Goal: Task Accomplishment & Management: Manage account settings

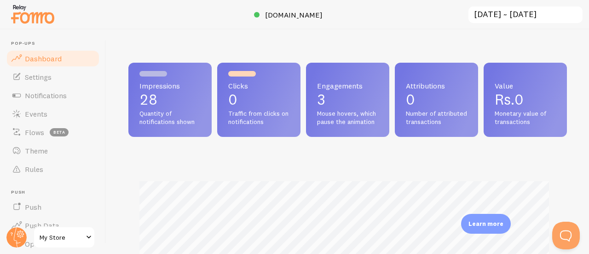
scroll to position [460205, 460015]
click at [66, 237] on span "My Store" at bounding box center [62, 237] width 44 height 11
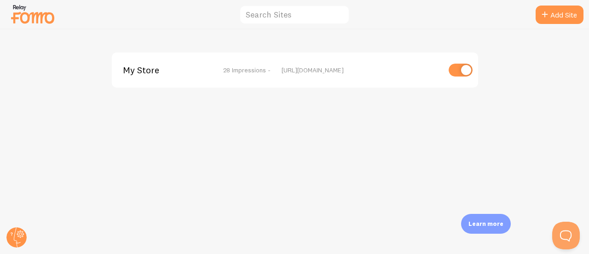
click at [36, 17] on img at bounding box center [33, 13] width 46 height 23
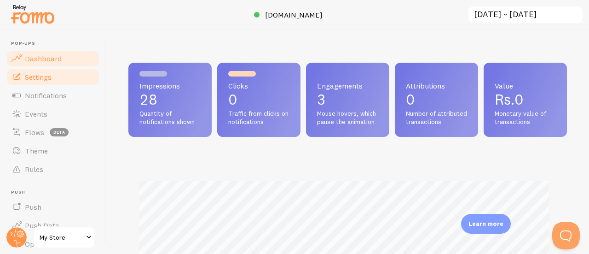
scroll to position [242, 432]
click at [54, 78] on link "Settings" at bounding box center [53, 77] width 95 height 18
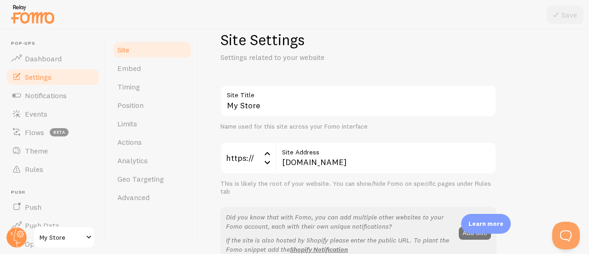
scroll to position [22, 0]
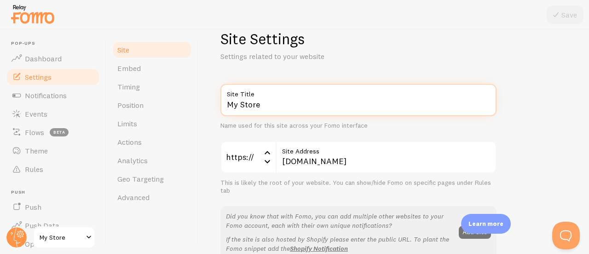
click at [280, 101] on input "My Store" at bounding box center [359, 100] width 276 height 32
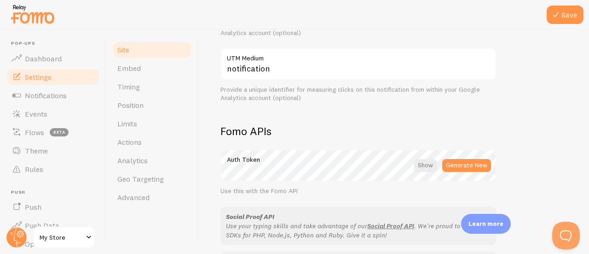
scroll to position [446, 0]
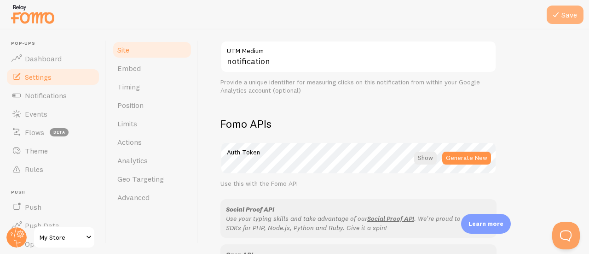
type input "Lace & Luxe"
click at [552, 21] on button "Save" at bounding box center [565, 15] width 37 height 18
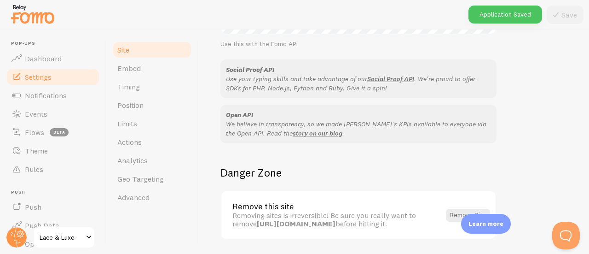
scroll to position [0, 0]
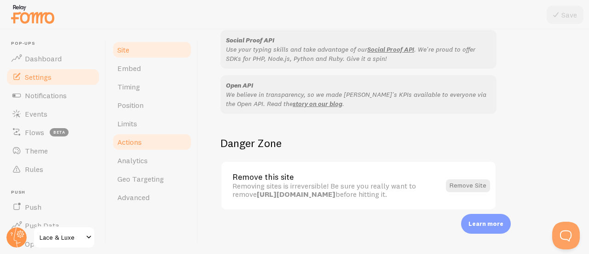
click at [152, 144] on link "Actions" at bounding box center [152, 142] width 81 height 18
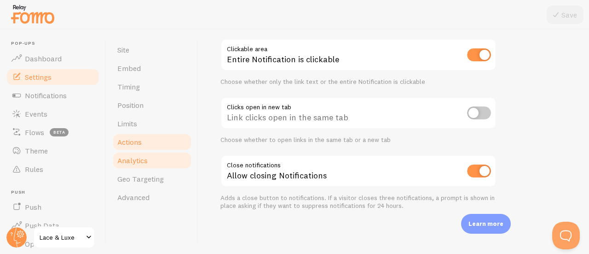
click at [157, 160] on link "Analytics" at bounding box center [152, 160] width 81 height 18
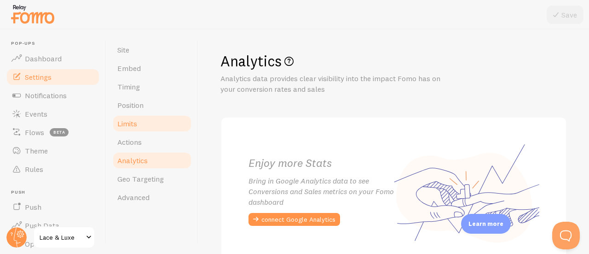
click at [157, 123] on link "Limits" at bounding box center [152, 123] width 81 height 18
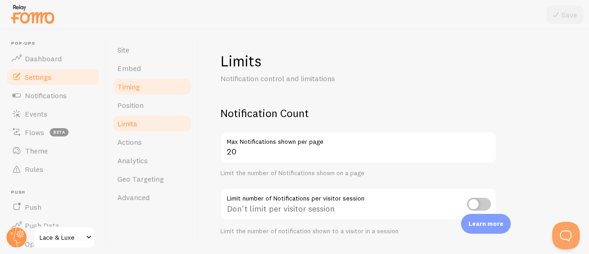
click at [157, 83] on link "Timing" at bounding box center [152, 86] width 81 height 18
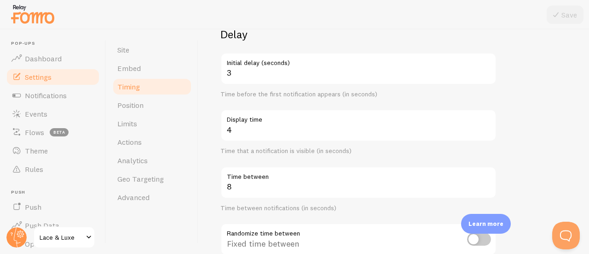
scroll to position [79, 0]
click at [154, 66] on link "Embed" at bounding box center [152, 68] width 81 height 18
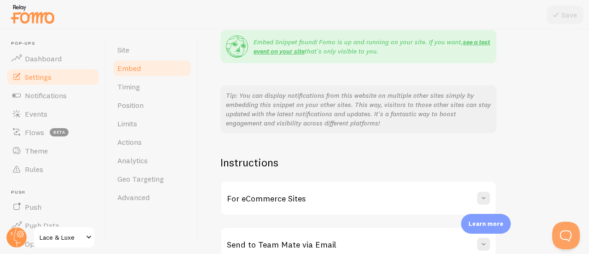
scroll to position [240, 0]
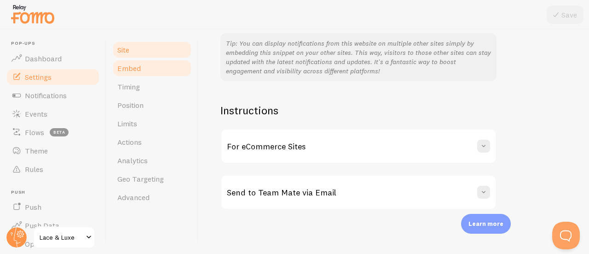
click at [158, 50] on link "Site" at bounding box center [152, 50] width 81 height 18
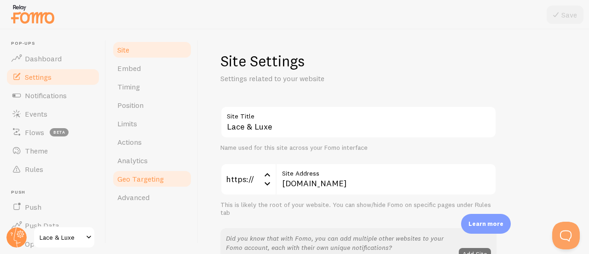
click at [148, 175] on span "Geo Targeting" at bounding box center [140, 178] width 47 height 9
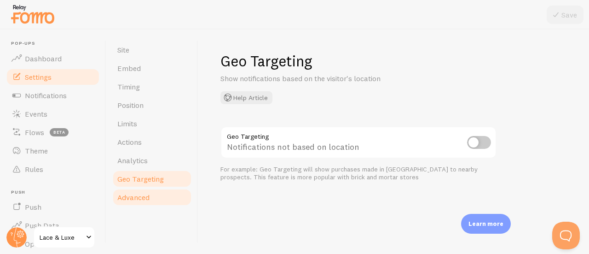
click at [144, 200] on span "Advanced" at bounding box center [133, 196] width 32 height 9
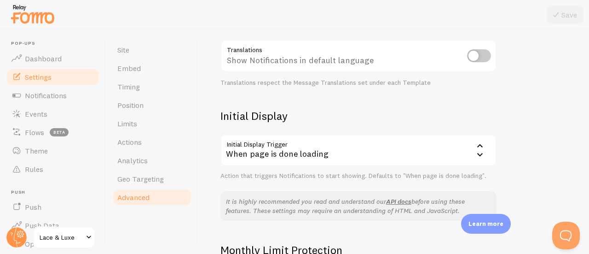
scroll to position [280, 0]
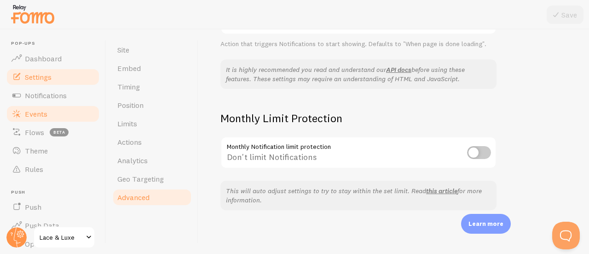
click at [61, 115] on link "Events" at bounding box center [53, 114] width 95 height 18
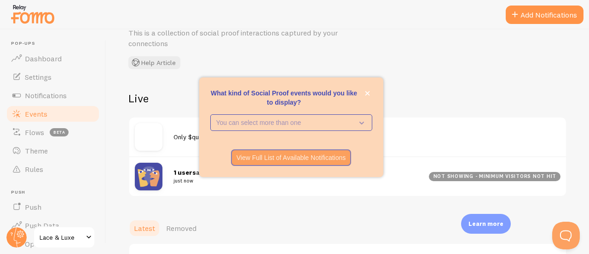
scroll to position [46, 0]
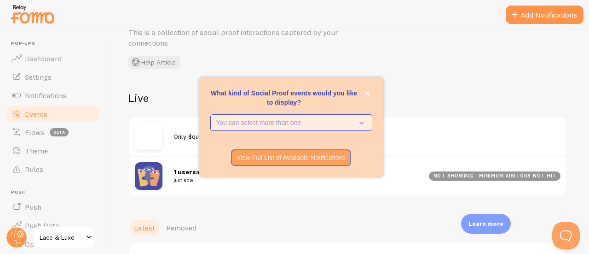
click at [271, 125] on p "You can select more than one" at bounding box center [284, 122] width 137 height 9
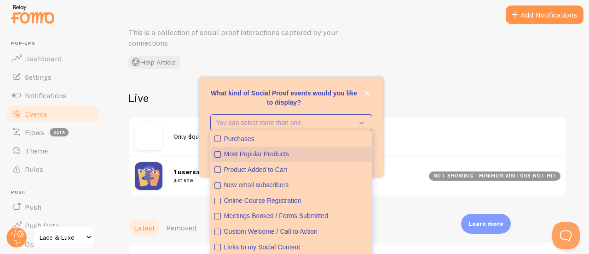
click at [275, 152] on div "Most Popular Products" at bounding box center [296, 154] width 144 height 9
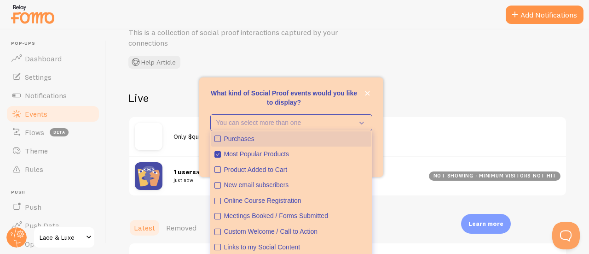
click at [277, 138] on div "Purchases" at bounding box center [296, 138] width 144 height 9
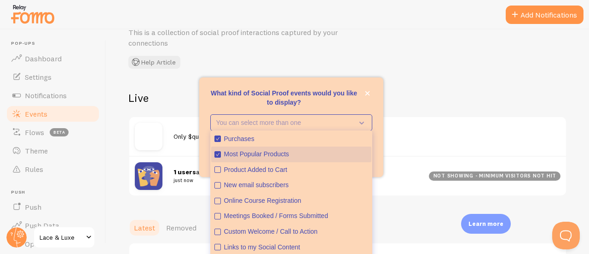
click at [270, 157] on div "Most Popular Products" at bounding box center [296, 154] width 144 height 9
click at [314, 97] on p "What kind of Social Proof events would you like to display?" at bounding box center [291, 97] width 162 height 18
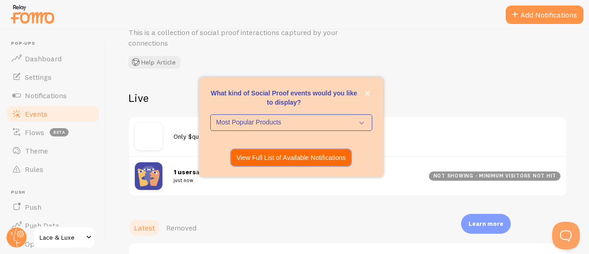
click at [302, 156] on p "View Full List of Available Notifications" at bounding box center [292, 157] width 110 height 9
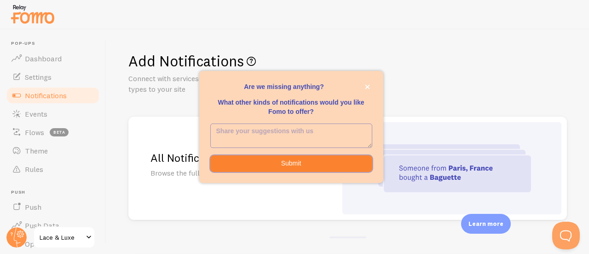
click at [302, 156] on button "Submit" at bounding box center [291, 163] width 162 height 17
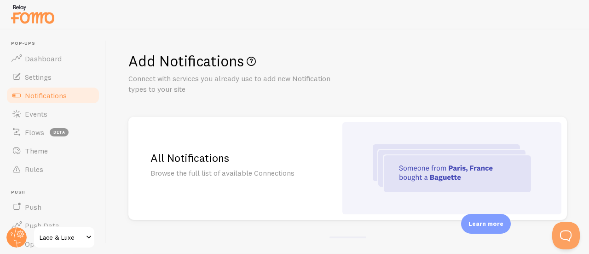
click at [367, 104] on div "Add Notifications Connect with services you already use to add new Notification…" at bounding box center [347, 141] width 483 height 224
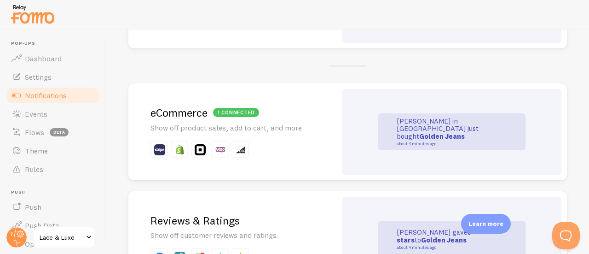
scroll to position [172, 0]
click at [245, 120] on div "1 connected eCommerce Show off product sales, add to cart, and more" at bounding box center [232, 131] width 209 height 97
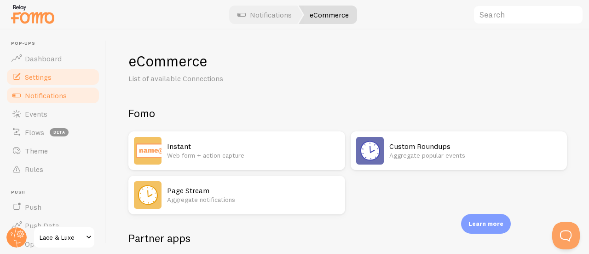
click at [52, 76] on link "Settings" at bounding box center [53, 77] width 95 height 18
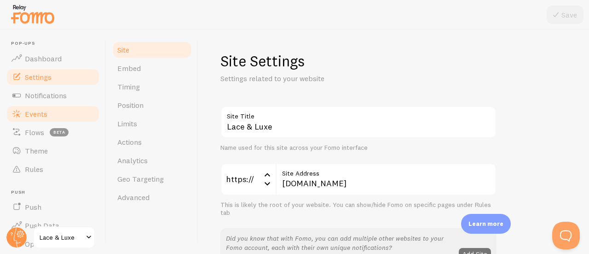
click at [47, 113] on span "Events" at bounding box center [36, 113] width 23 height 9
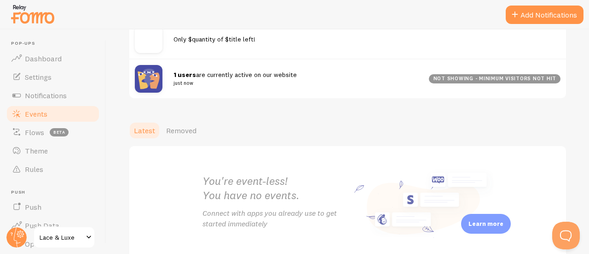
scroll to position [144, 0]
click at [180, 130] on span "Removed" at bounding box center [181, 129] width 30 height 9
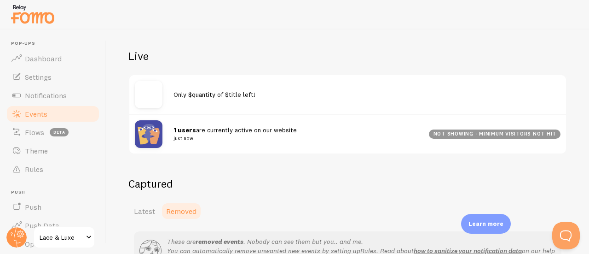
scroll to position [89, 0]
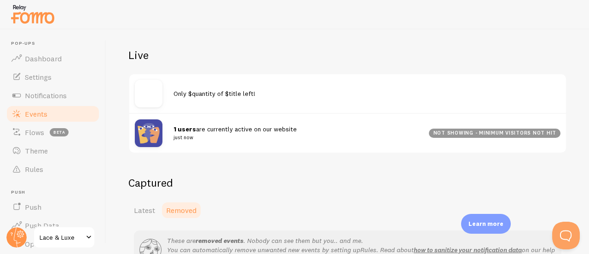
click at [142, 94] on img at bounding box center [149, 94] width 28 height 28
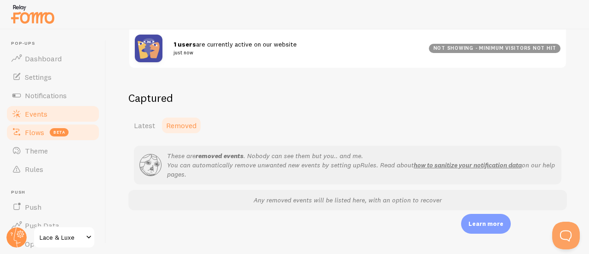
click at [63, 137] on link "Flows beta" at bounding box center [53, 132] width 95 height 18
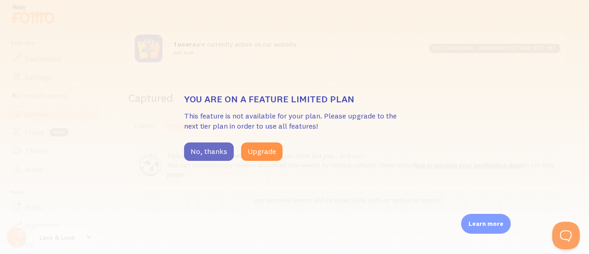
click at [193, 145] on button "No, thanks" at bounding box center [209, 151] width 50 height 18
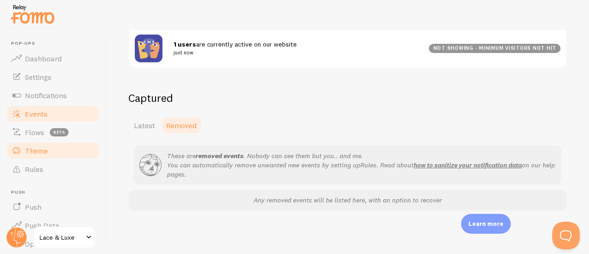
click at [62, 155] on link "Theme" at bounding box center [53, 150] width 95 height 18
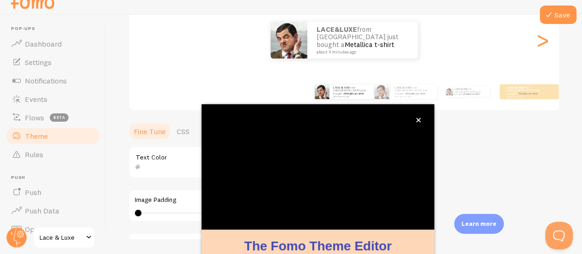
scroll to position [120, 0]
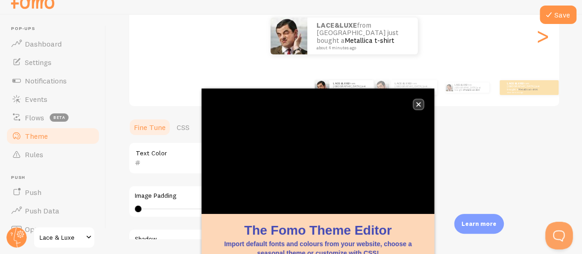
click at [418, 104] on icon "close," at bounding box center [419, 104] width 5 height 5
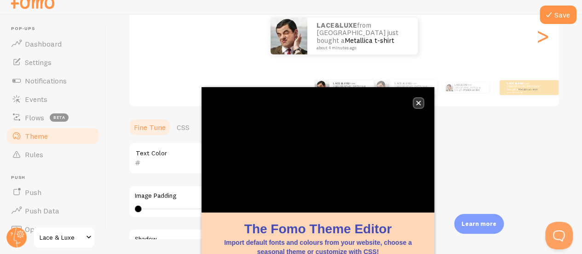
click at [419, 102] on icon "close," at bounding box center [418, 102] width 5 height 5
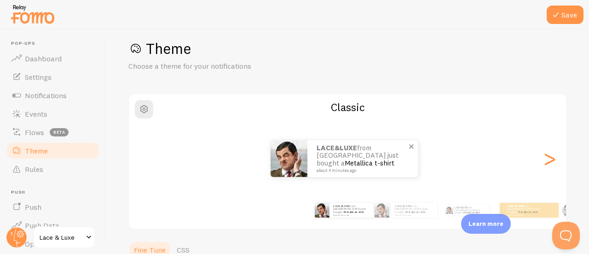
scroll to position [12, 0]
click at [277, 164] on img at bounding box center [289, 159] width 37 height 37
click at [287, 159] on img at bounding box center [289, 159] width 37 height 37
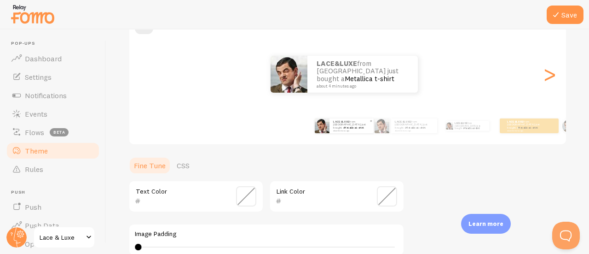
scroll to position [100, 0]
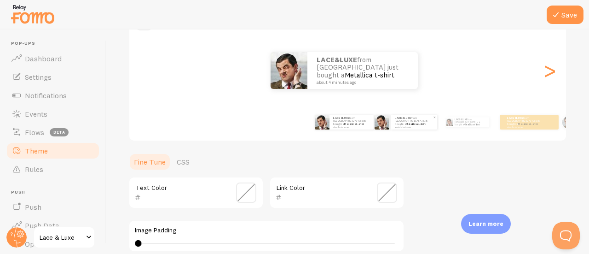
click at [399, 126] on small "about 4 minutes ago" at bounding box center [414, 127] width 38 height 2
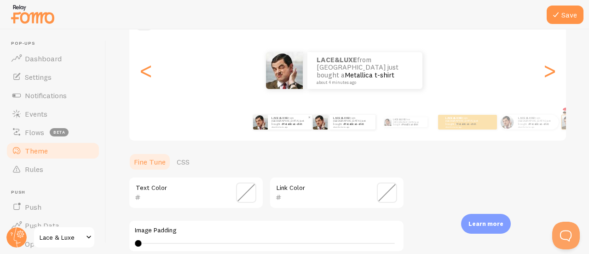
click at [279, 129] on div "LACE&LUXE from [GEOGRAPHIC_DATA] just bought a Metallica t-shirt about 4 minute…" at bounding box center [290, 122] width 44 height 15
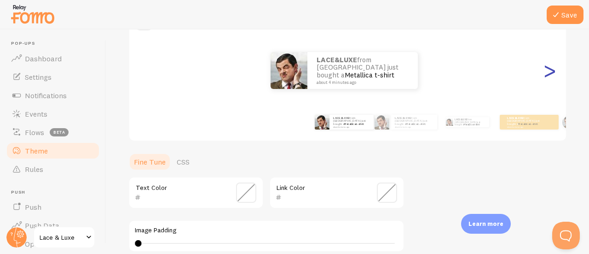
click at [545, 75] on div ">" at bounding box center [549, 70] width 11 height 66
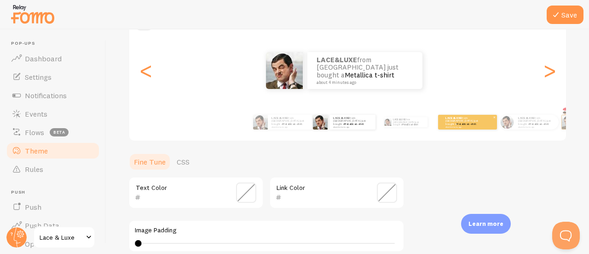
click at [481, 127] on div "LACE&LUXE from [GEOGRAPHIC_DATA] just bought a Metallica t-shirt about 4 minute…" at bounding box center [467, 122] width 59 height 15
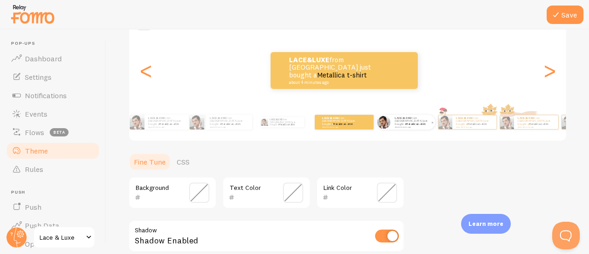
click at [410, 128] on div "LACE&LUXE from [GEOGRAPHIC_DATA] just bought a Metallica t-shirt about 4 minute…" at bounding box center [413, 122] width 44 height 15
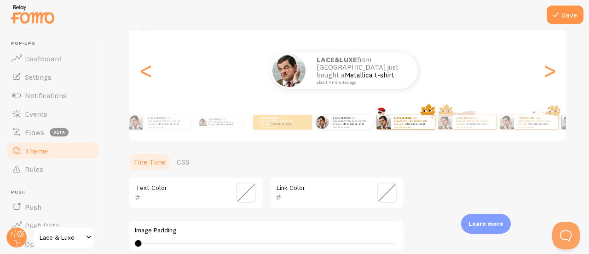
click at [391, 128] on div "LACE&LUXE from [GEOGRAPHIC_DATA] just bought a Metallica t-shirt about 4 minute…" at bounding box center [413, 122] width 44 height 14
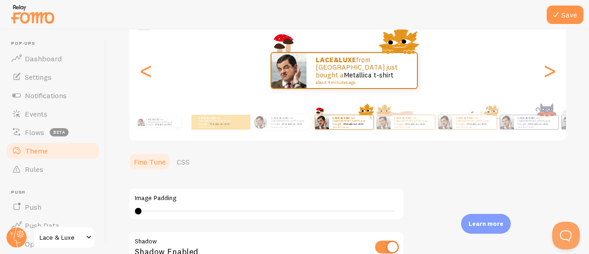
type input "0"
click at [470, 126] on small "about 4 minutes ago" at bounding box center [474, 127] width 36 height 2
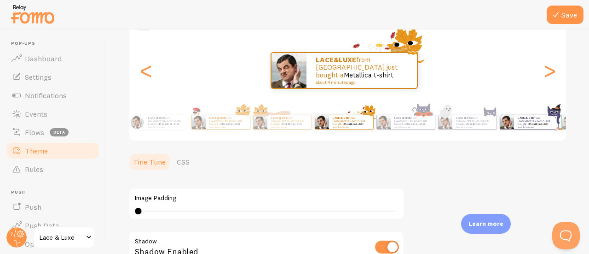
click at [528, 120] on strong "LACE&LUXE" at bounding box center [526, 118] width 16 height 4
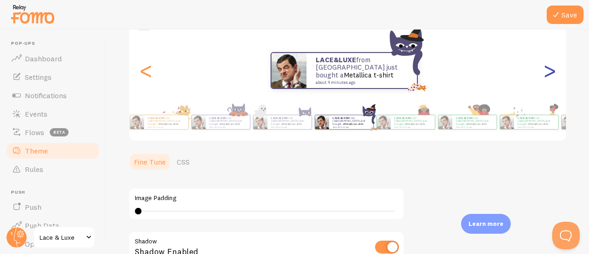
click at [544, 71] on div ">" at bounding box center [549, 70] width 11 height 66
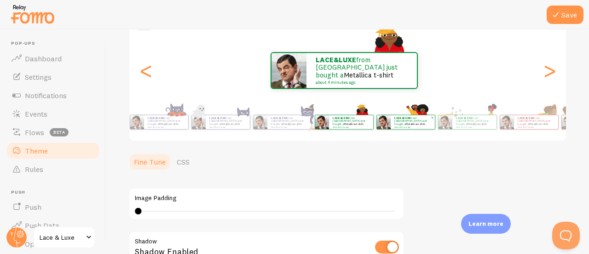
click at [404, 128] on div "LACE&LUXE from [GEOGRAPHIC_DATA] just bought a Metallica t-shirt about 4 minute…" at bounding box center [413, 122] width 44 height 14
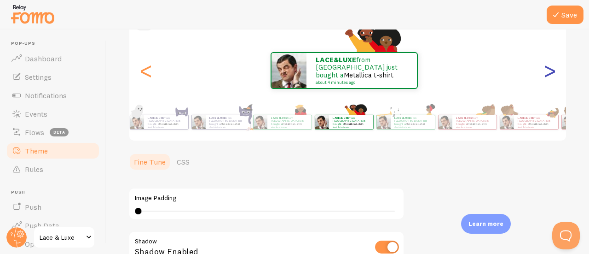
click at [544, 71] on div ">" at bounding box center [549, 70] width 11 height 66
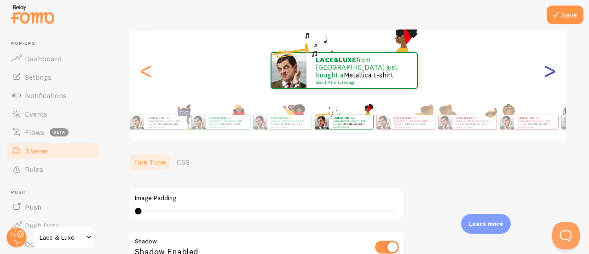
click at [544, 71] on div ">" at bounding box center [549, 70] width 11 height 66
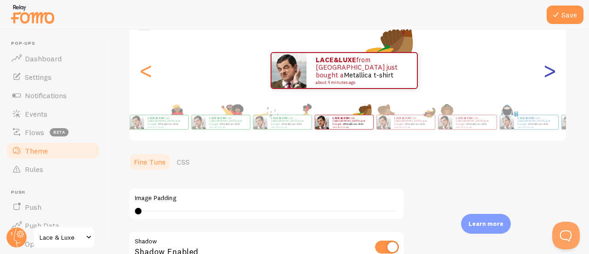
click at [544, 71] on div ">" at bounding box center [549, 70] width 11 height 66
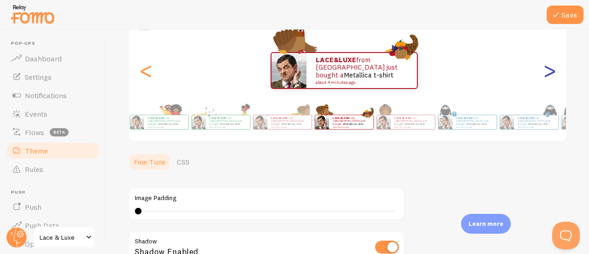
click at [544, 71] on div ">" at bounding box center [549, 70] width 11 height 66
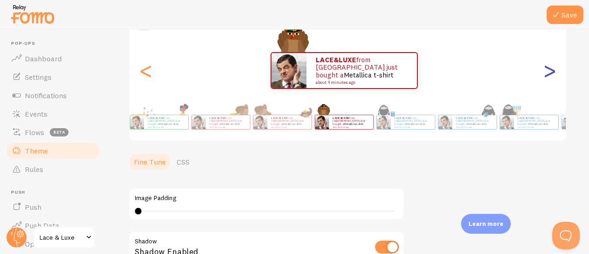
click at [544, 71] on div ">" at bounding box center [549, 70] width 11 height 66
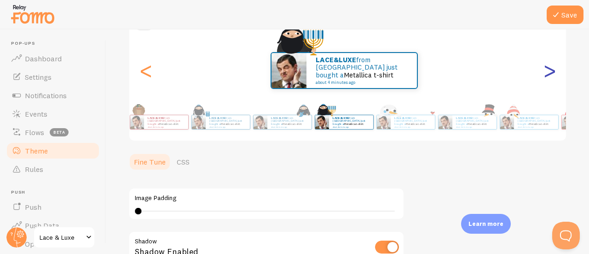
click at [544, 71] on div ">" at bounding box center [549, 70] width 11 height 66
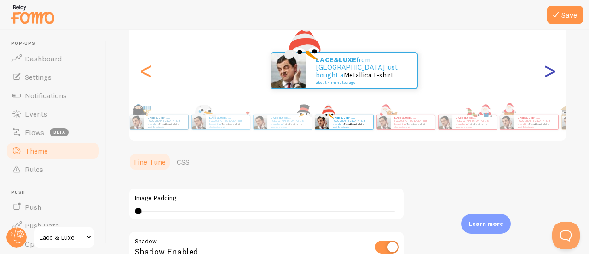
click at [544, 71] on div ">" at bounding box center [549, 70] width 11 height 66
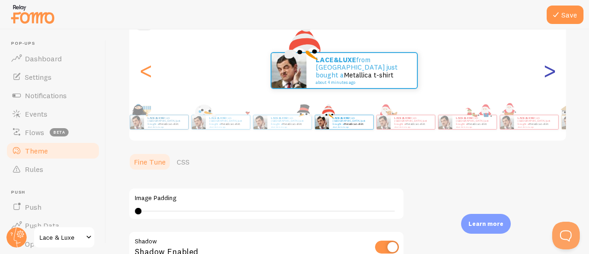
click at [544, 71] on div ">" at bounding box center [549, 70] width 11 height 66
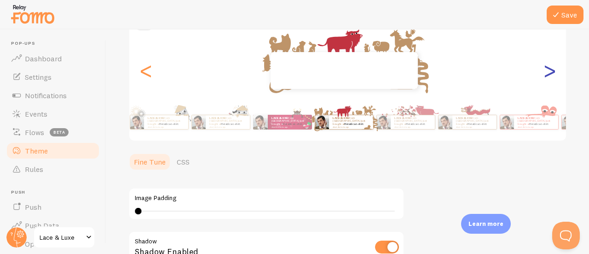
click at [544, 71] on div ">" at bounding box center [549, 70] width 11 height 66
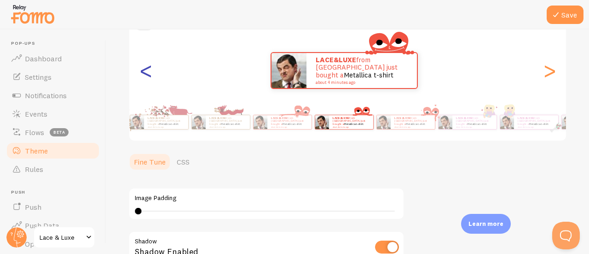
click at [151, 74] on div "<" at bounding box center [145, 70] width 11 height 66
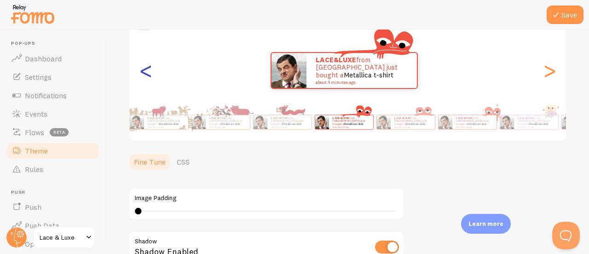
click at [149, 71] on div "<" at bounding box center [145, 70] width 11 height 66
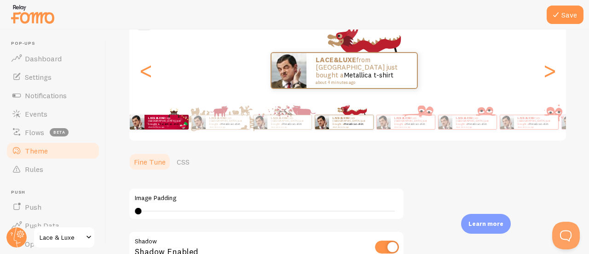
click at [178, 122] on link "Metallica t-shirt" at bounding box center [169, 124] width 20 height 4
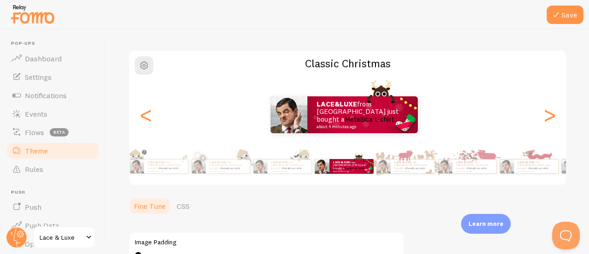
scroll to position [0, 0]
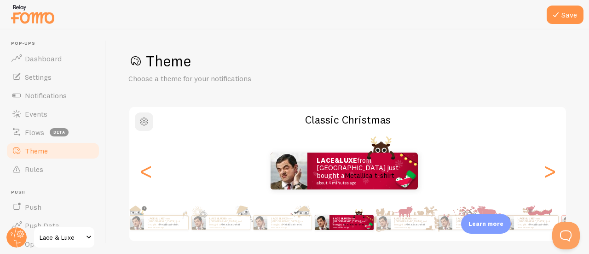
click at [143, 121] on span "button" at bounding box center [144, 121] width 11 height 11
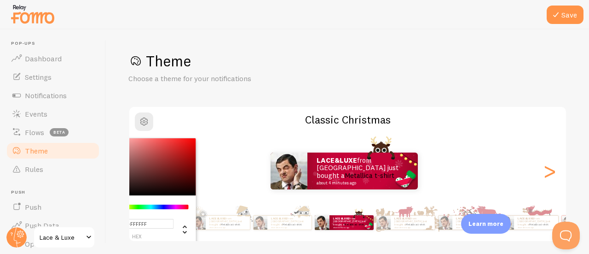
click at [173, 146] on div "Chrome color picker" at bounding box center [145, 166] width 104 height 57
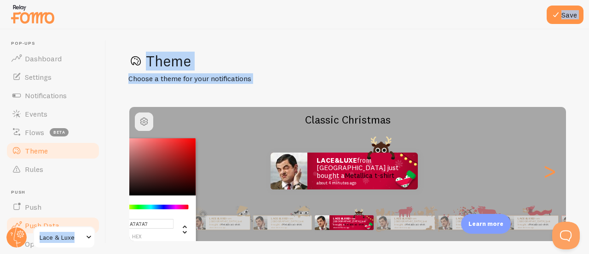
type input "#000000"
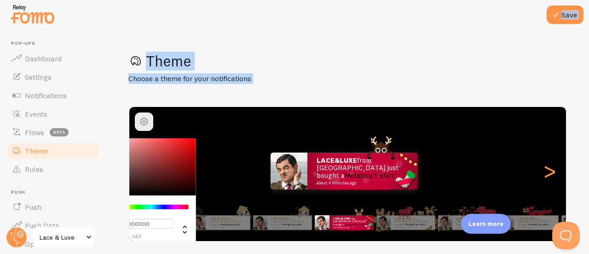
drag, startPoint x: 173, startPoint y: 146, endPoint x: 88, endPoint y: 241, distance: 127.2
click at [88, 241] on main "Pop-ups Dashboard Settings Notifications Events Flows beta Theme Rules [GEOGRAP…" at bounding box center [294, 141] width 589 height 224
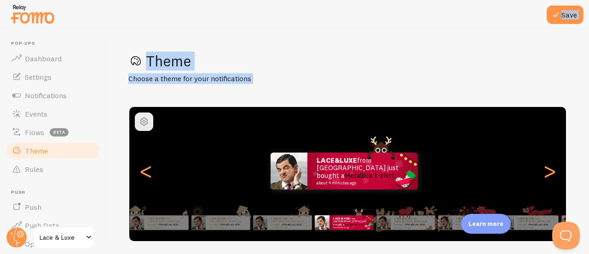
click at [277, 69] on h1 "Theme" at bounding box center [347, 61] width 439 height 19
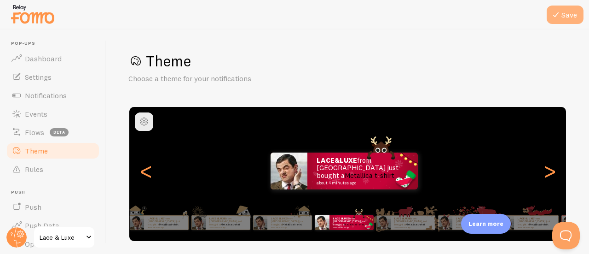
click at [558, 17] on icon at bounding box center [556, 14] width 11 height 11
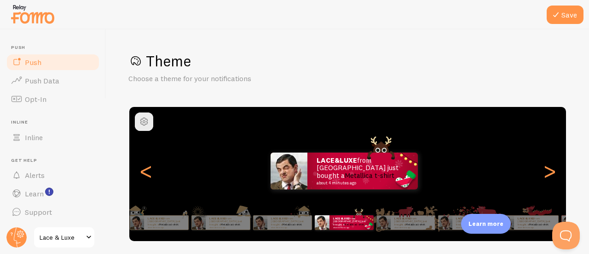
click at [58, 68] on link "Push" at bounding box center [53, 62] width 95 height 18
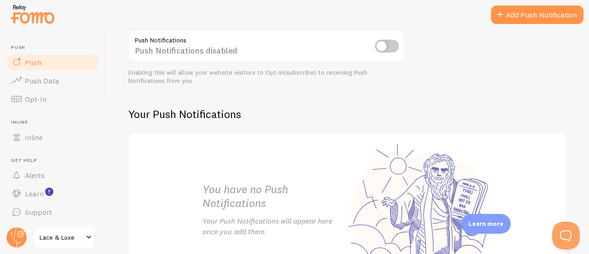
scroll to position [124, 0]
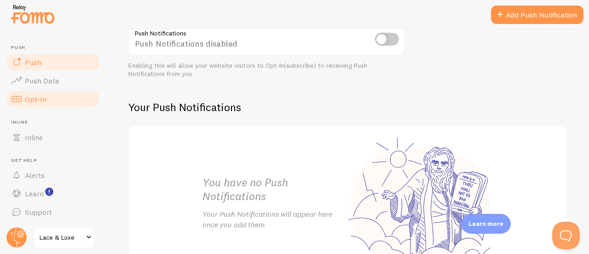
click at [59, 94] on link "Opt-In" at bounding box center [53, 99] width 95 height 18
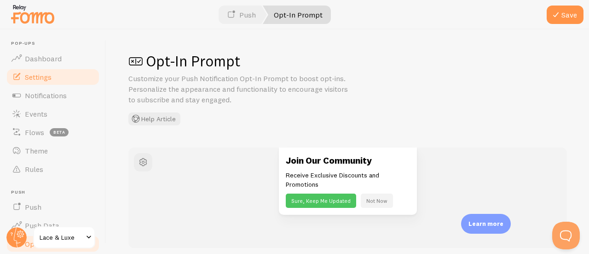
click at [67, 77] on link "Settings" at bounding box center [53, 77] width 95 height 18
